Goal: Information Seeking & Learning: Learn about a topic

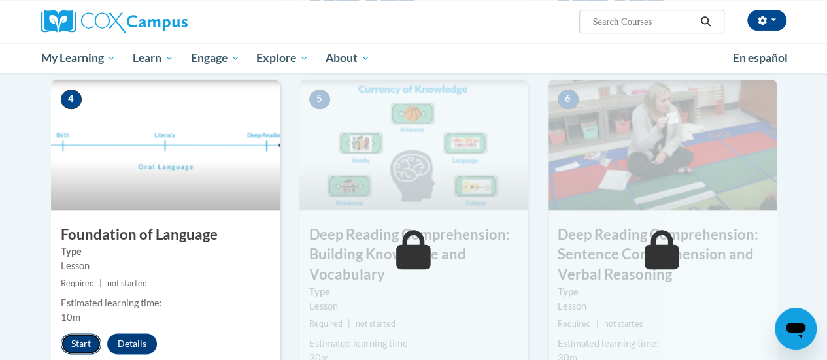
click at [76, 333] on button "Start" at bounding box center [81, 343] width 41 height 21
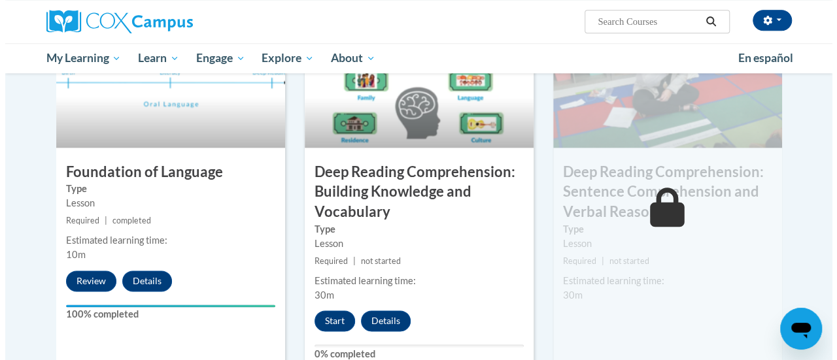
scroll to position [677, 0]
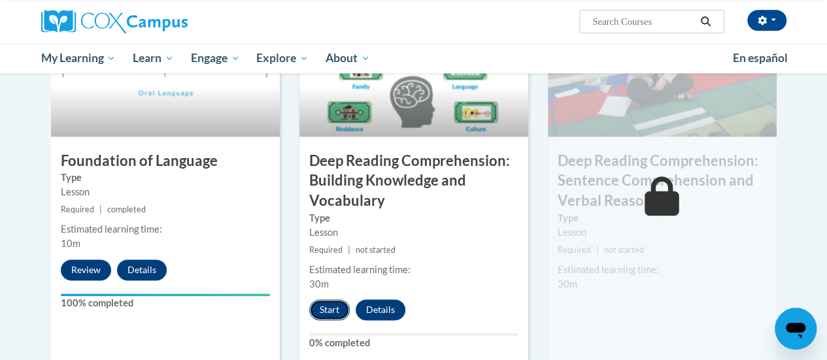
click at [326, 315] on button "Start" at bounding box center [329, 309] width 41 height 21
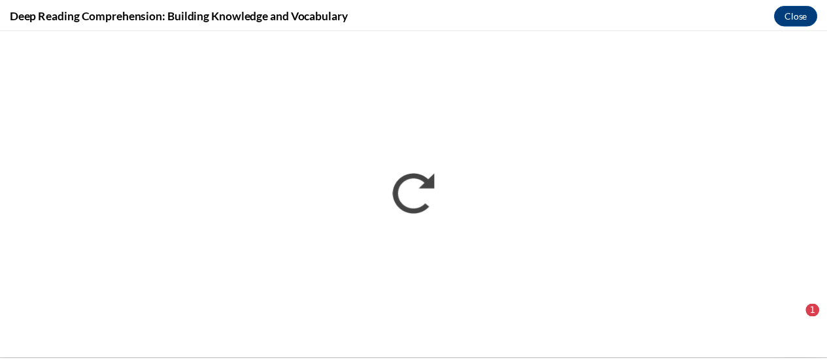
scroll to position [0, 0]
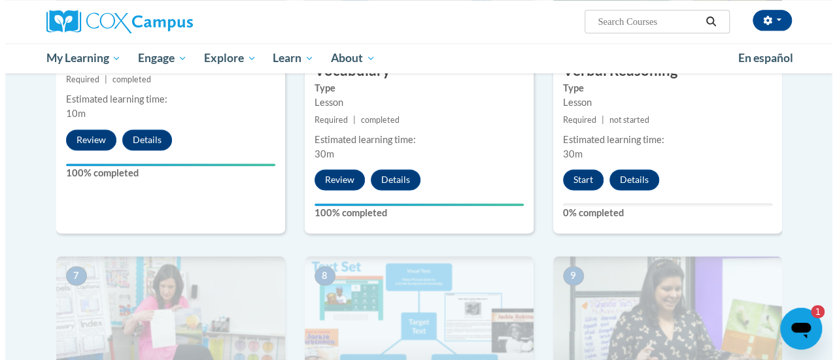
scroll to position [797, 0]
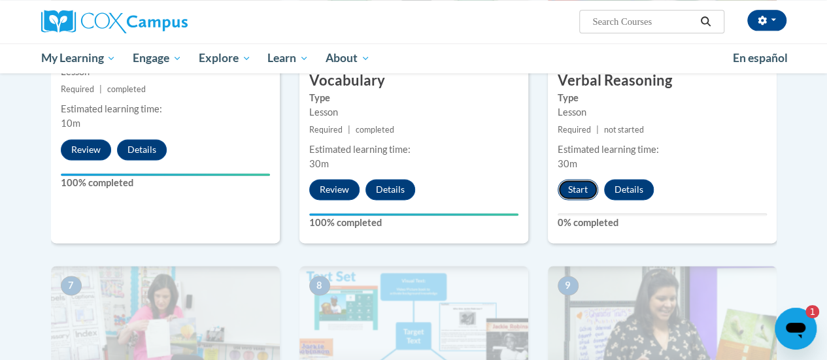
click at [585, 185] on button "Start" at bounding box center [578, 189] width 41 height 21
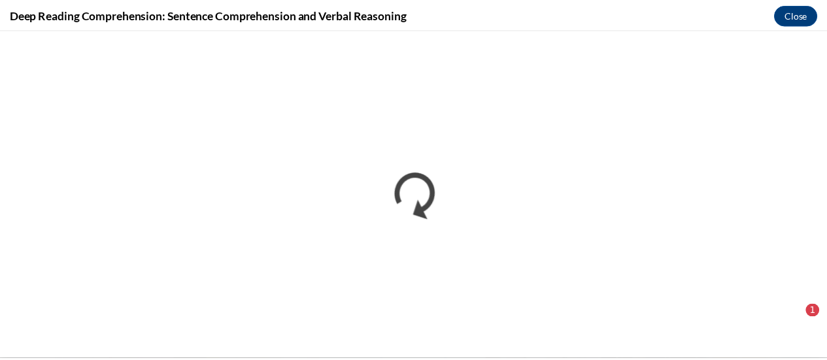
scroll to position [0, 0]
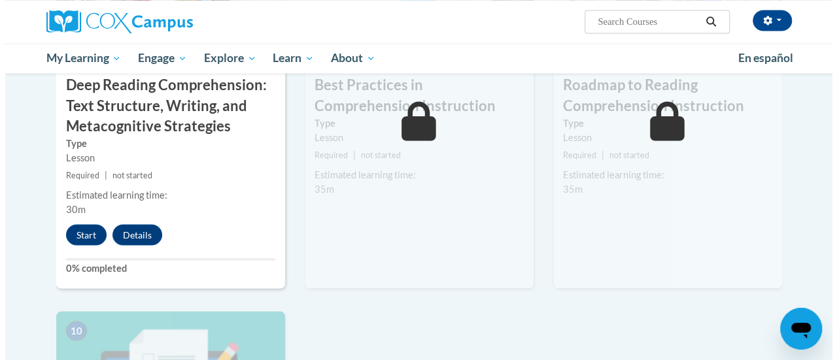
scroll to position [1102, 0]
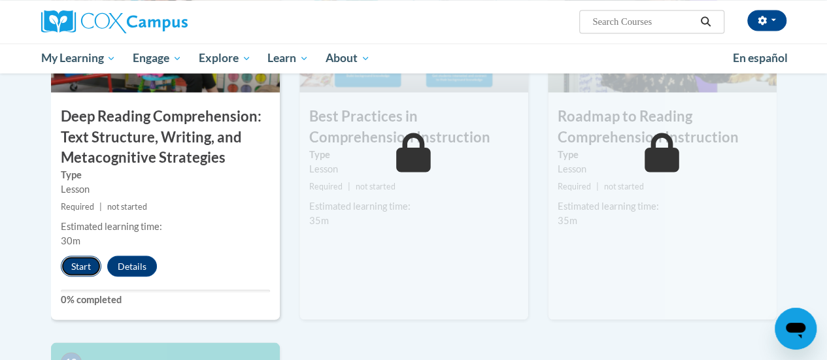
click at [71, 265] on button "Start" at bounding box center [81, 266] width 41 height 21
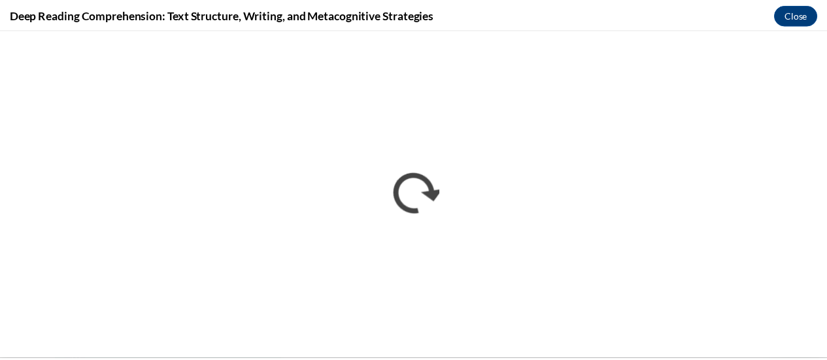
scroll to position [0, 0]
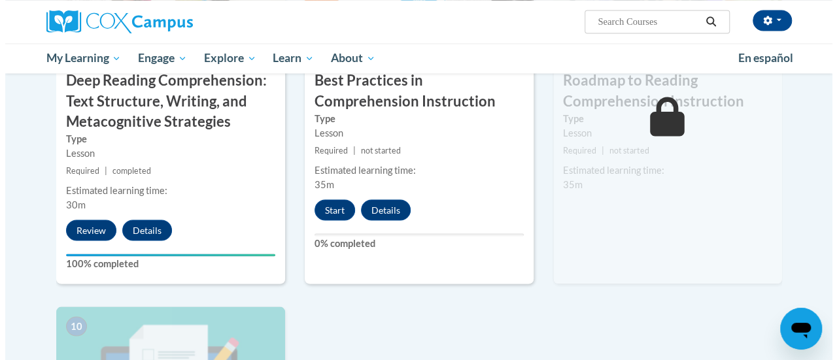
scroll to position [1139, 0]
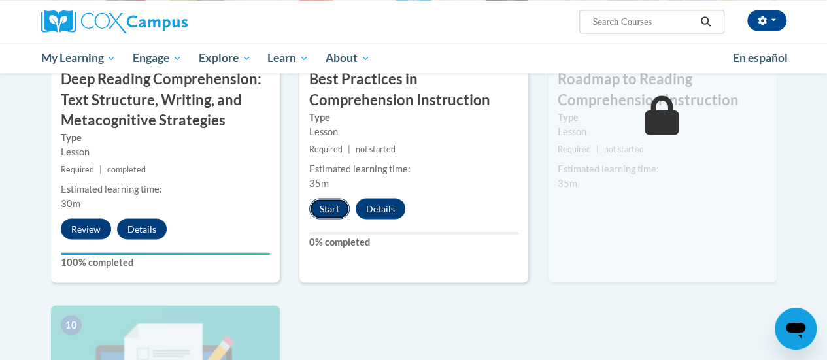
click at [337, 205] on button "Start" at bounding box center [329, 208] width 41 height 21
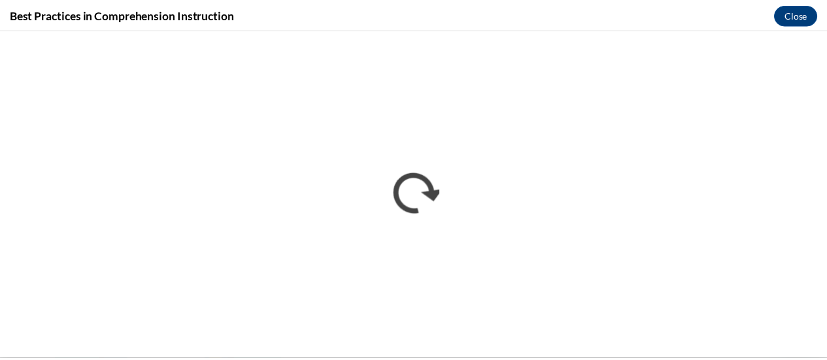
scroll to position [0, 0]
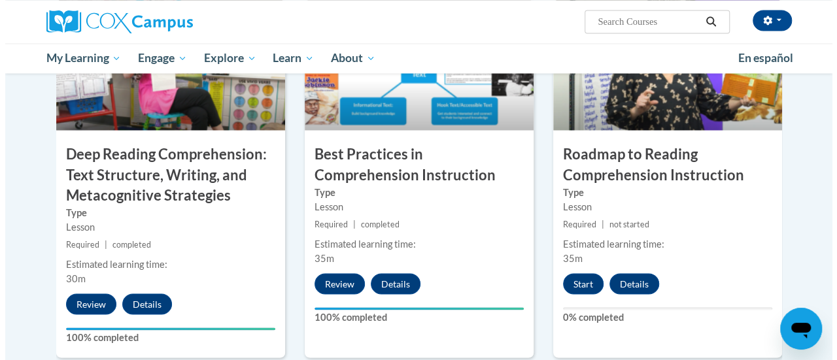
scroll to position [1140, 0]
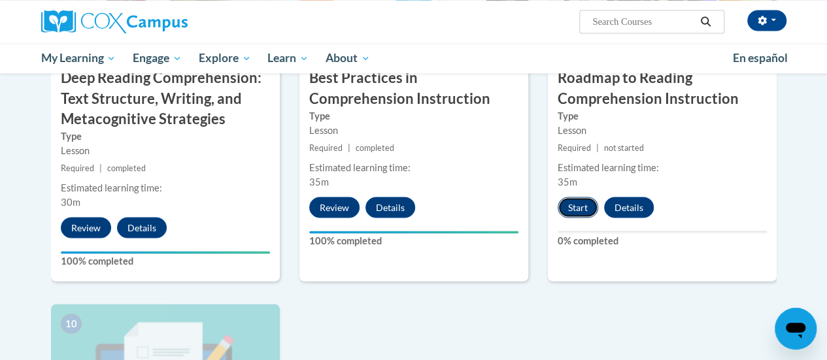
click at [587, 197] on button "Start" at bounding box center [578, 207] width 41 height 21
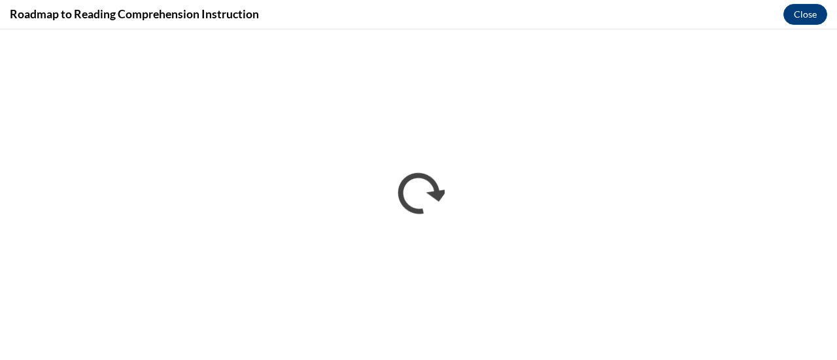
scroll to position [0, 0]
